Goal: Information Seeking & Learning: Understand process/instructions

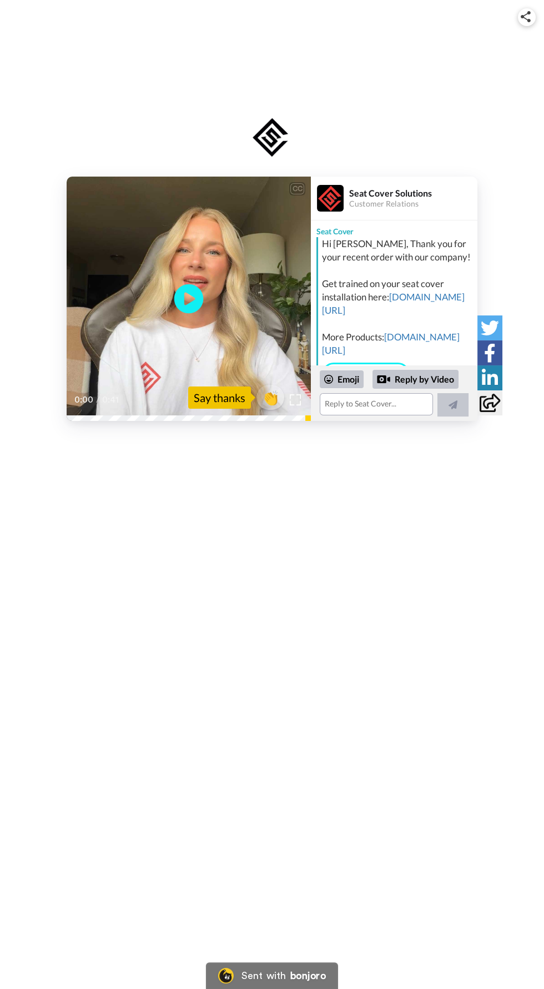
click at [182, 304] on icon at bounding box center [188, 298] width 29 height 29
click at [181, 308] on icon at bounding box center [188, 298] width 29 height 29
click at [185, 304] on icon "Play/Pause" at bounding box center [188, 299] width 29 height 53
click at [366, 316] on link "[DOMAIN_NAME][URL]" at bounding box center [393, 303] width 143 height 25
